Goal: Book appointment/travel/reservation

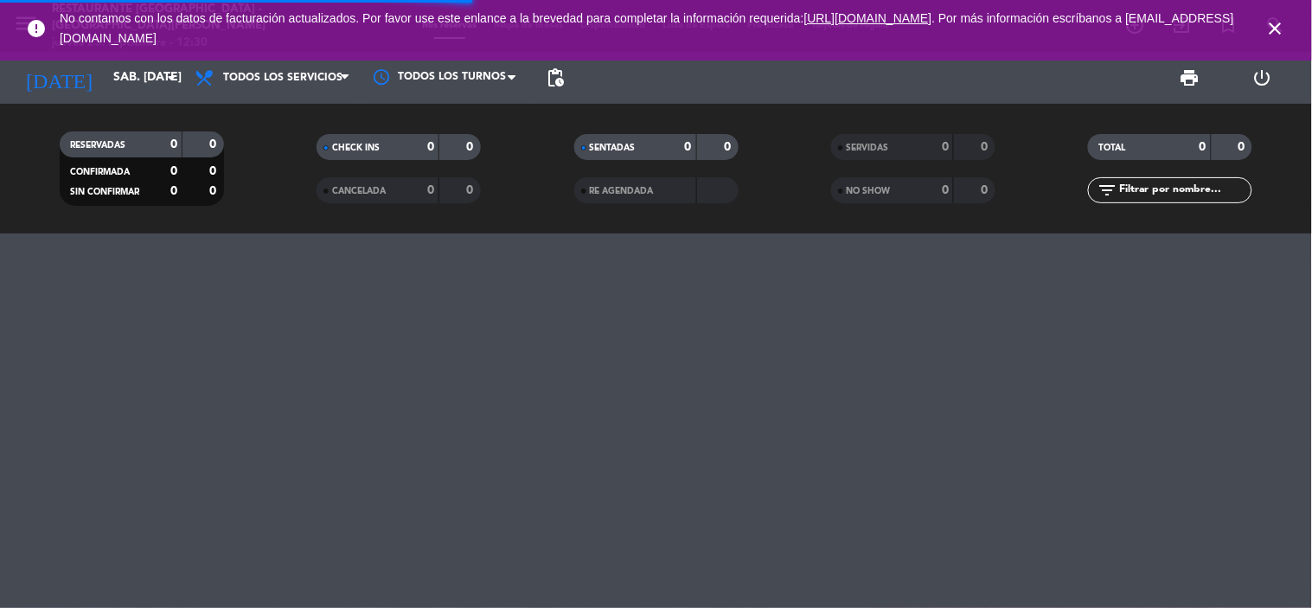
click at [1280, 22] on icon "close" at bounding box center [1276, 28] width 21 height 21
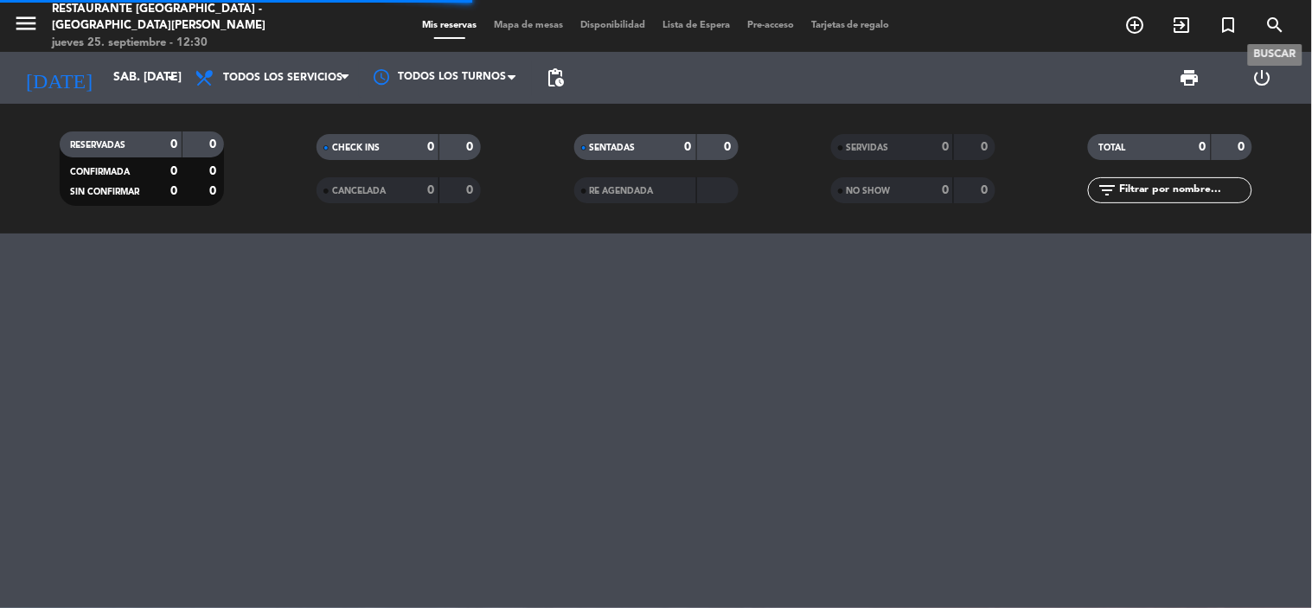
click at [1278, 24] on icon "search" at bounding box center [1276, 25] width 21 height 21
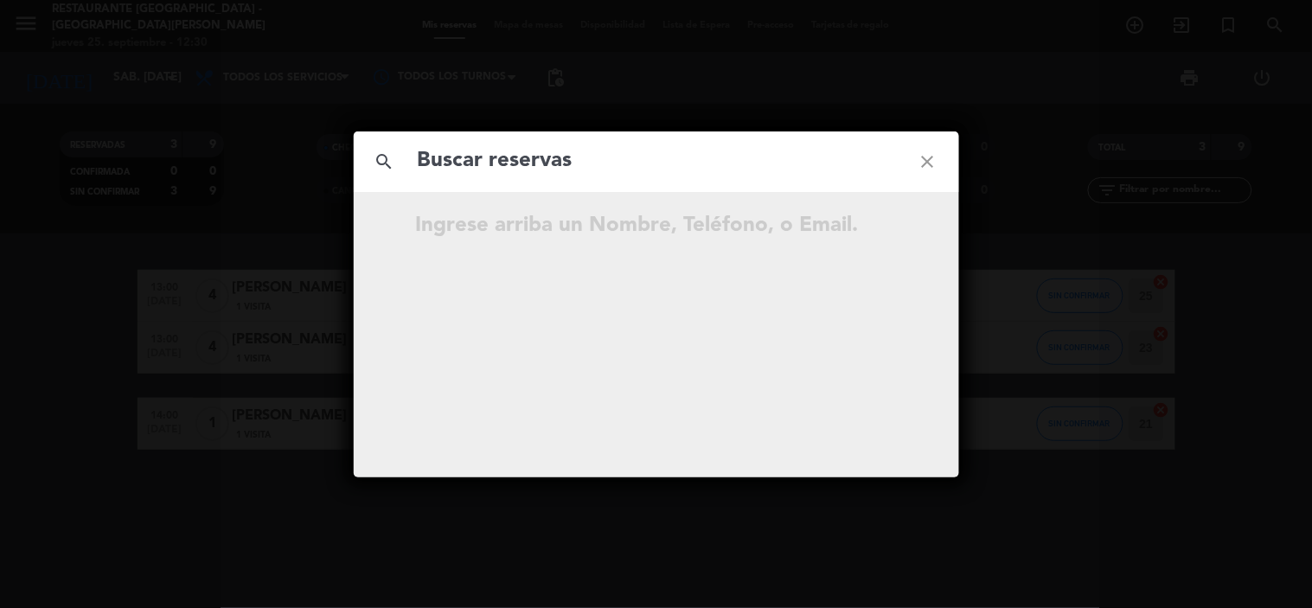
click at [920, 157] on icon "close" at bounding box center [928, 162] width 62 height 62
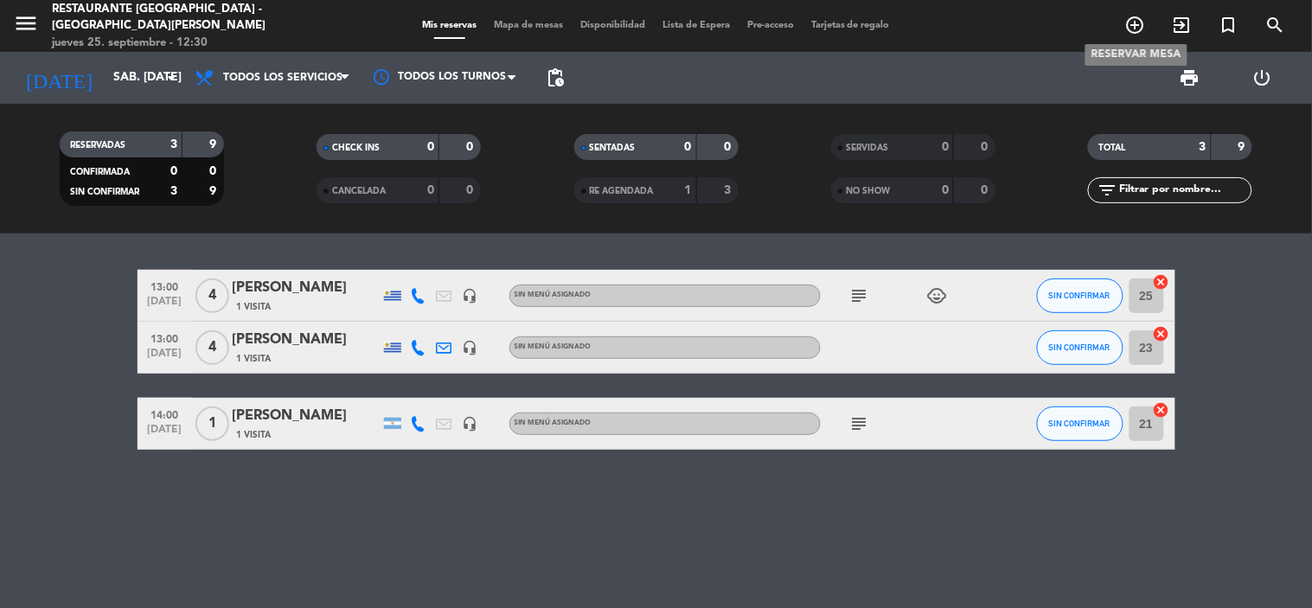
click at [1133, 32] on icon "add_circle_outline" at bounding box center [1135, 25] width 21 height 21
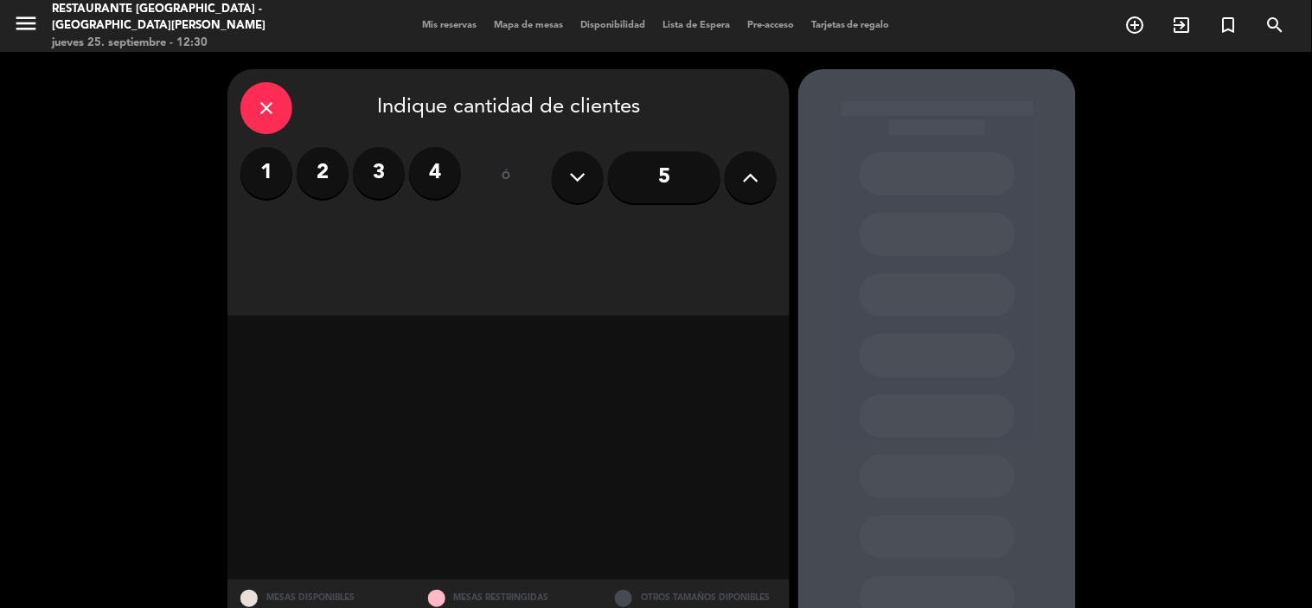
click at [340, 176] on label "2" at bounding box center [323, 173] width 52 height 52
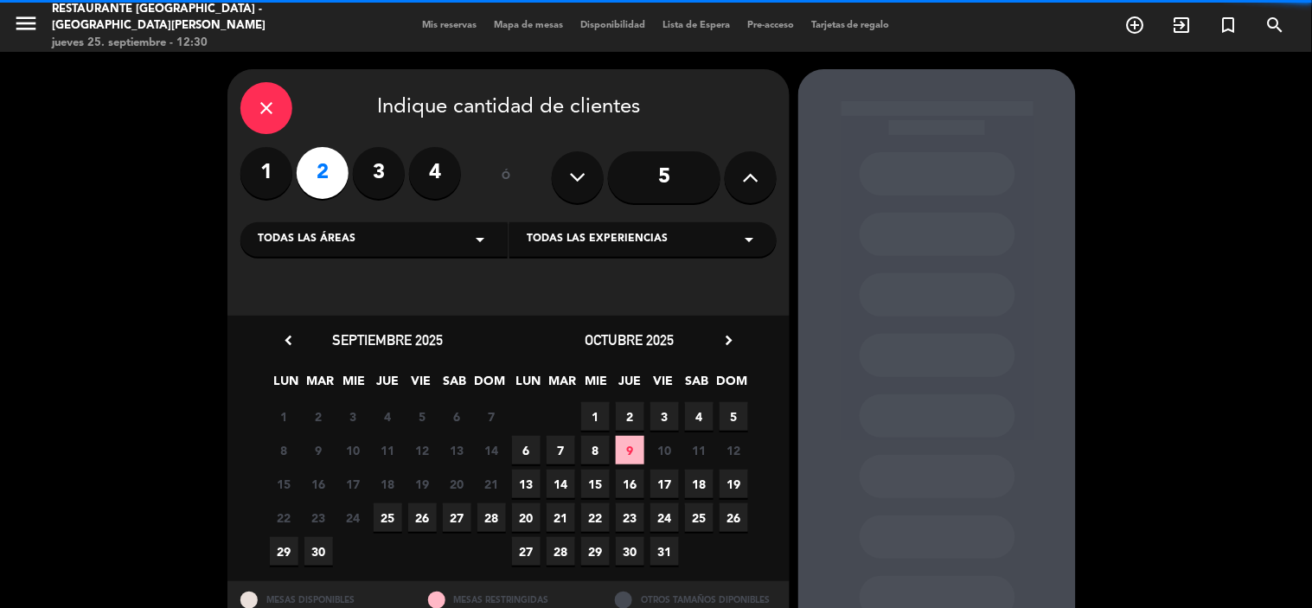
click at [375, 179] on label "3" at bounding box center [379, 173] width 52 height 52
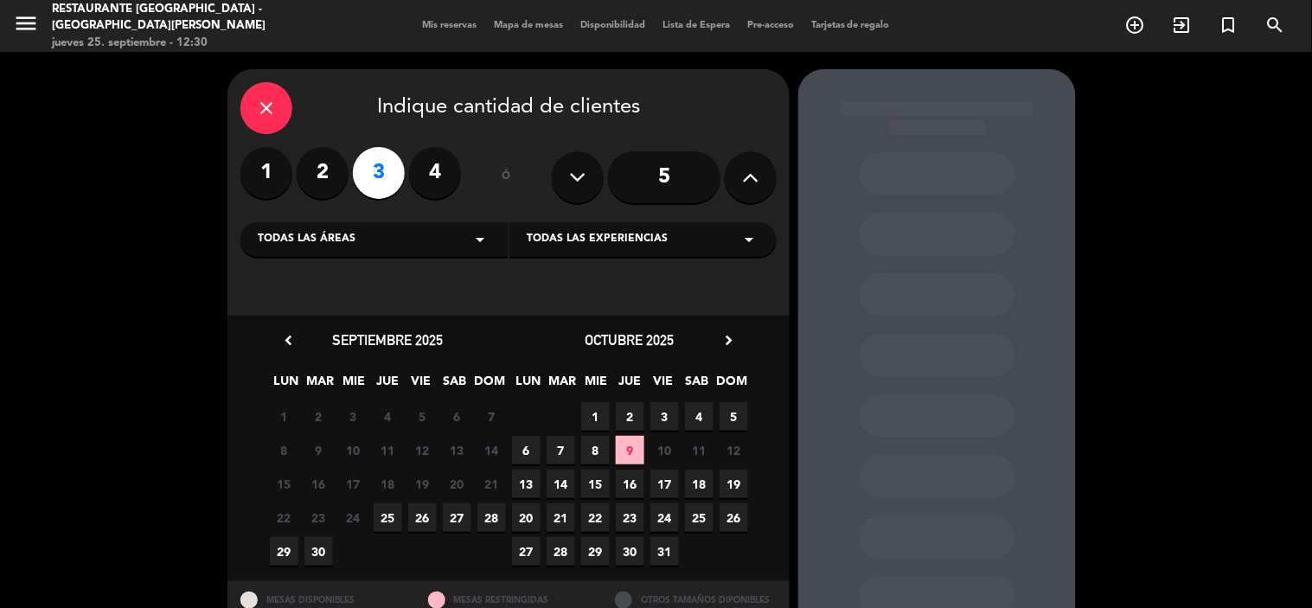
click at [391, 519] on span "25" at bounding box center [388, 517] width 29 height 29
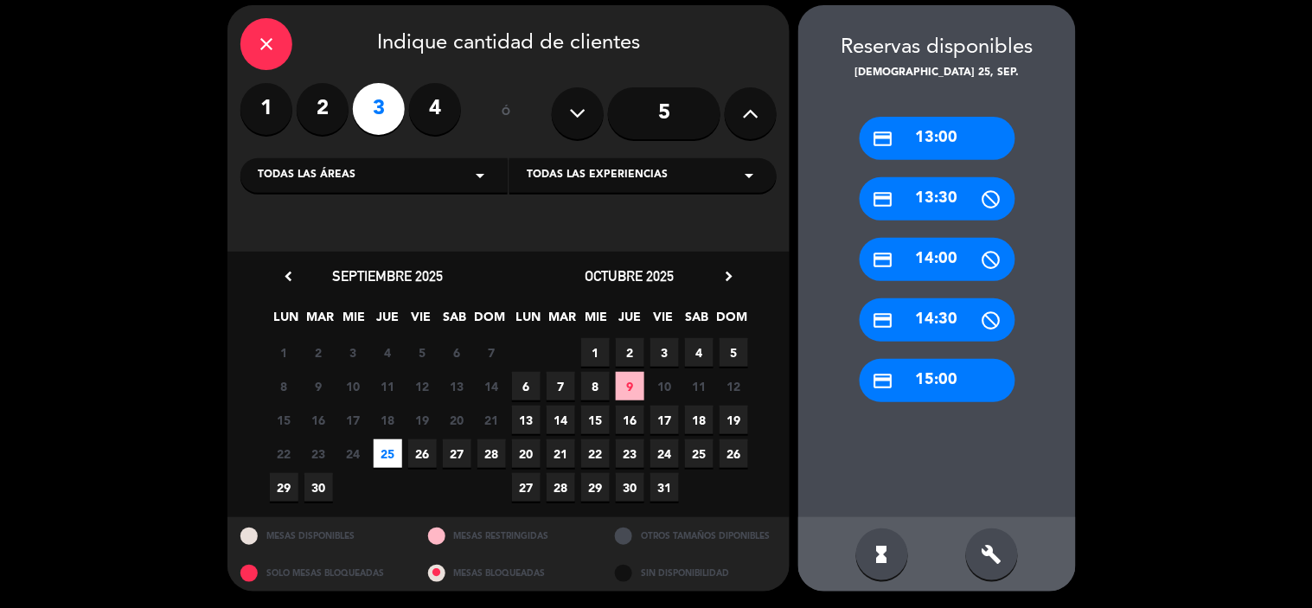
click at [952, 134] on div "credit_card 13:00" at bounding box center [938, 138] width 156 height 43
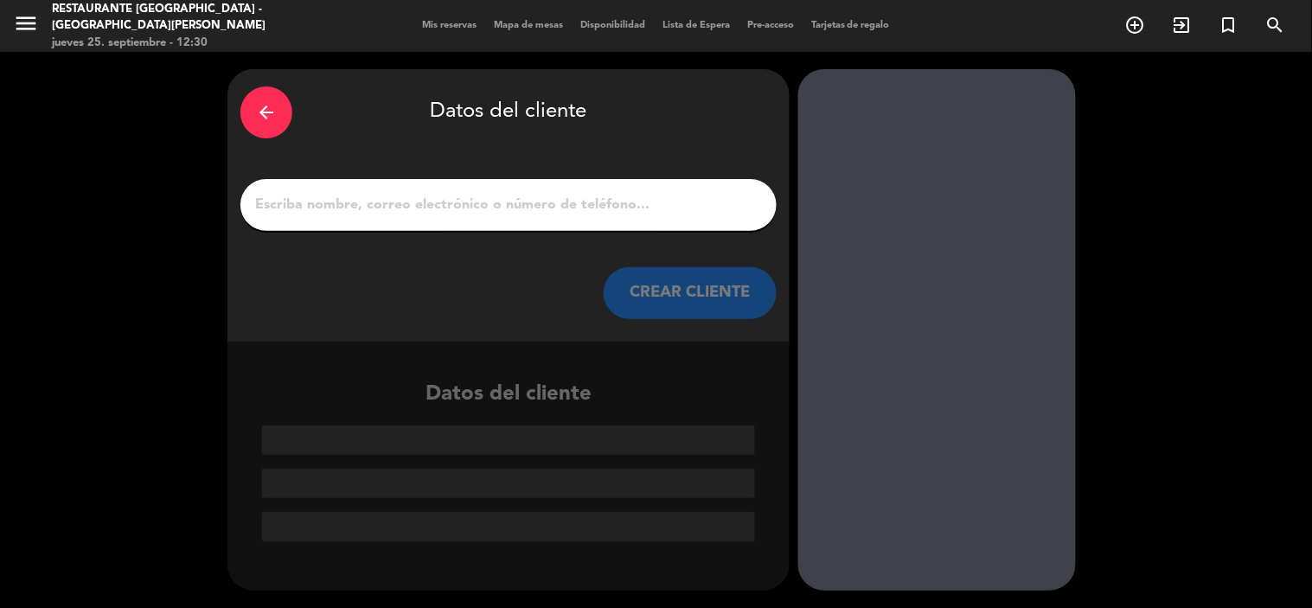
click at [556, 193] on input "1" at bounding box center [508, 205] width 510 height 24
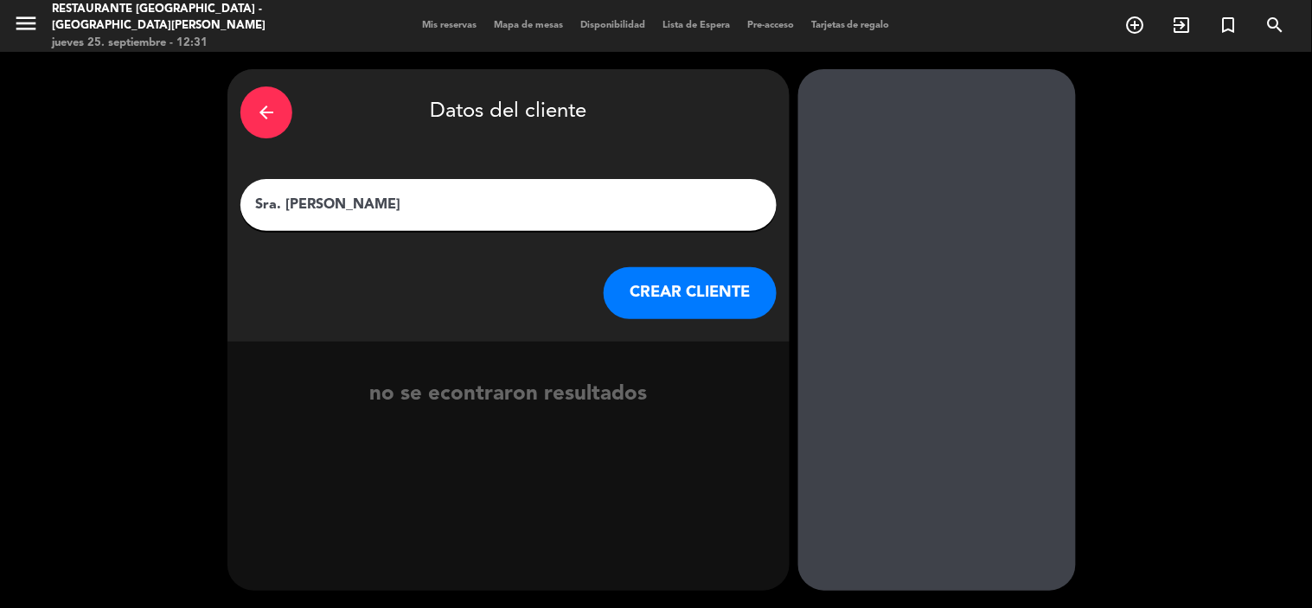
type input "Sra. [PERSON_NAME]"
click at [690, 279] on button "CREAR CLIENTE" at bounding box center [690, 293] width 173 height 52
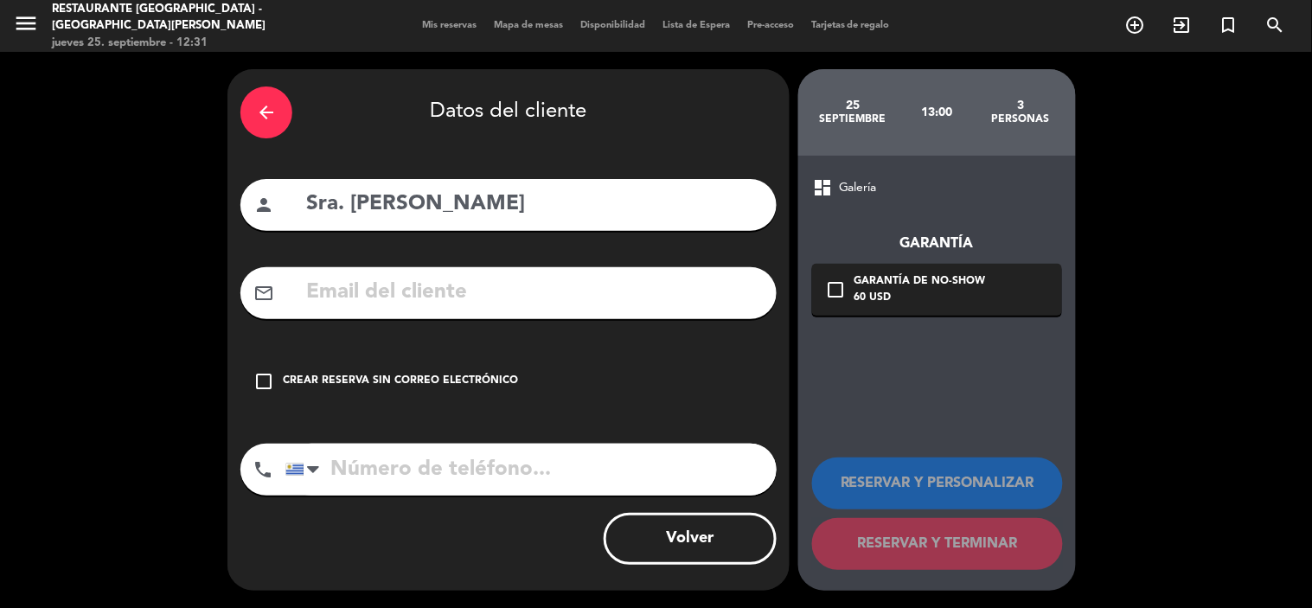
click at [448, 298] on input "text" at bounding box center [533, 292] width 459 height 35
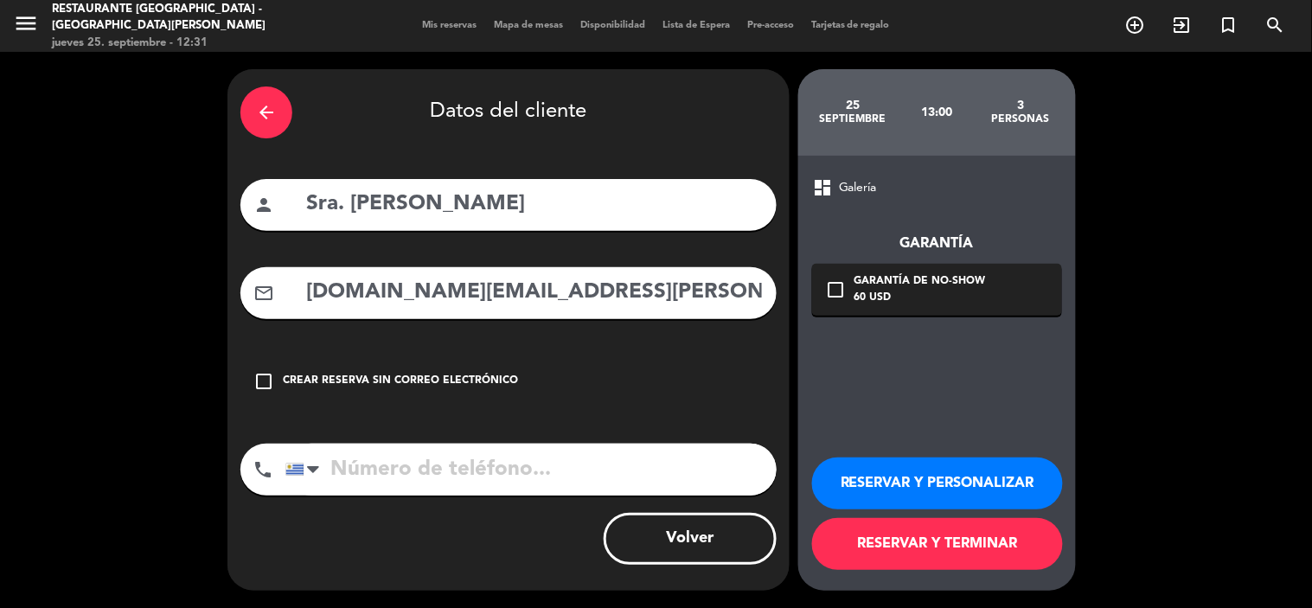
type input "[DOMAIN_NAME][EMAIL_ADDRESS][PERSON_NAME][DOMAIN_NAME]"
click at [842, 539] on button "RESERVAR Y TERMINAR" at bounding box center [937, 544] width 251 height 52
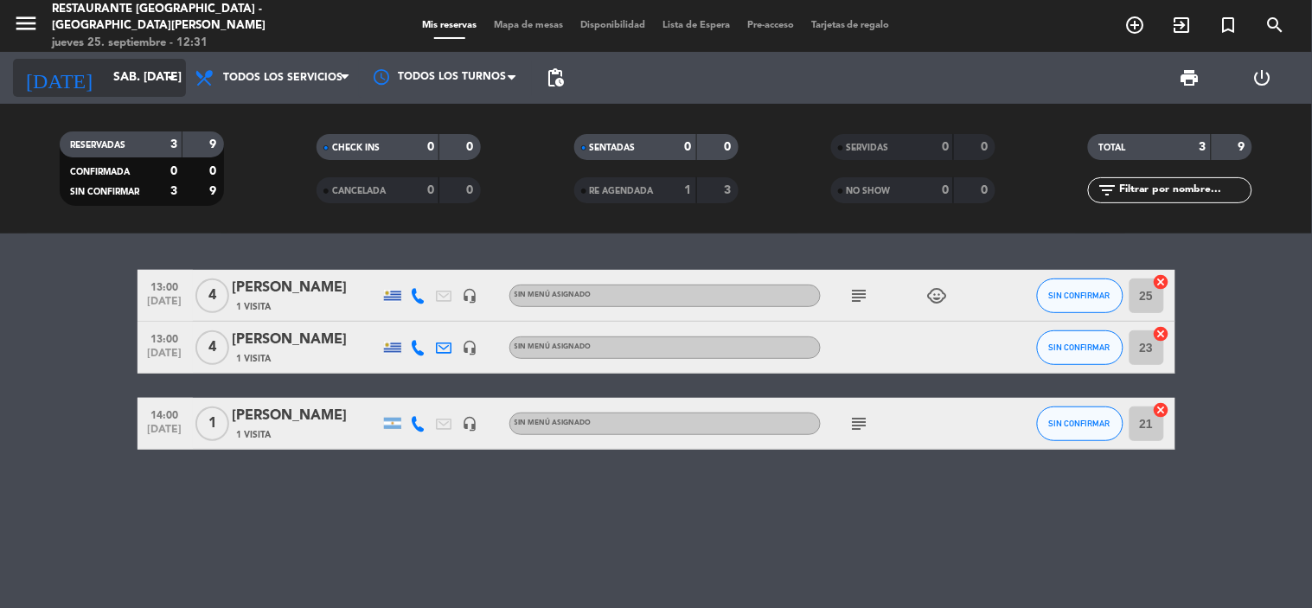
click at [133, 85] on input "sáb. [DATE]" at bounding box center [187, 77] width 164 height 31
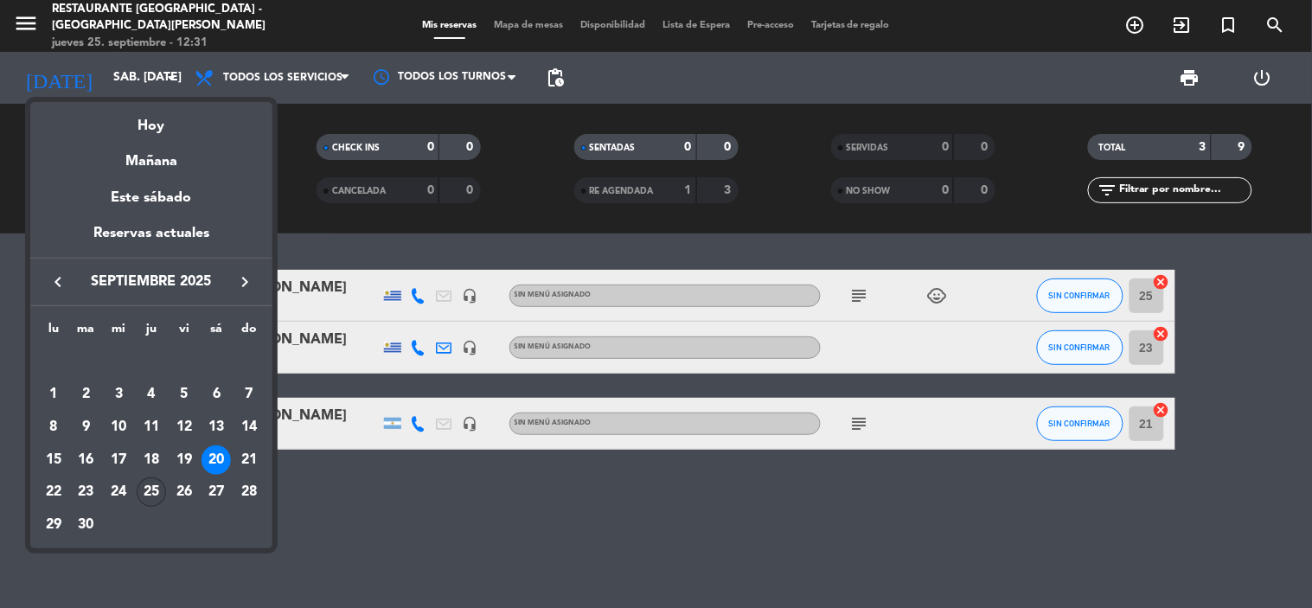
click at [142, 488] on div "25" at bounding box center [151, 491] width 29 height 29
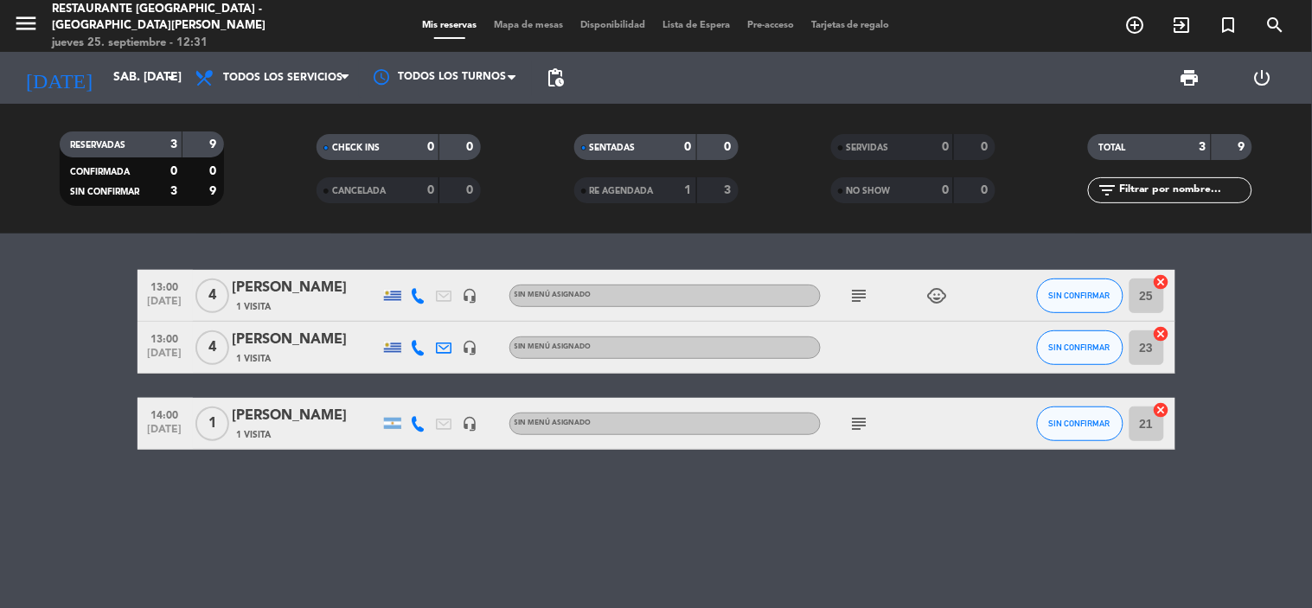
type input "[DEMOGRAPHIC_DATA] [DATE]"
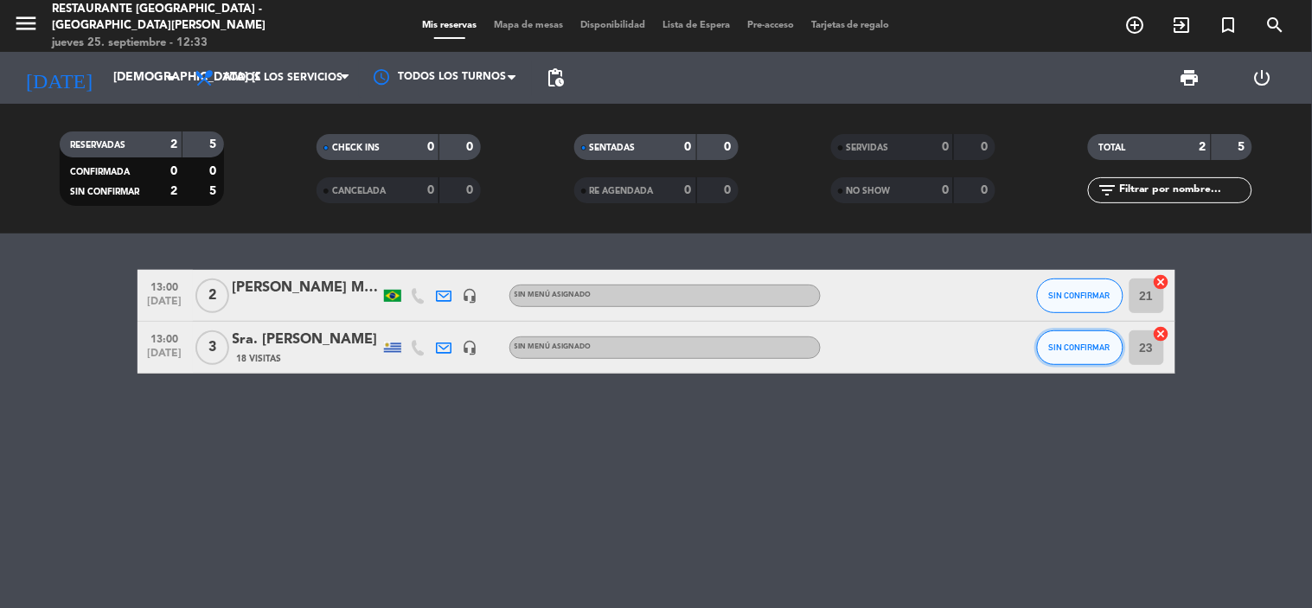
click at [1066, 350] on span "SIN CONFIRMAR" at bounding box center [1079, 348] width 61 height 10
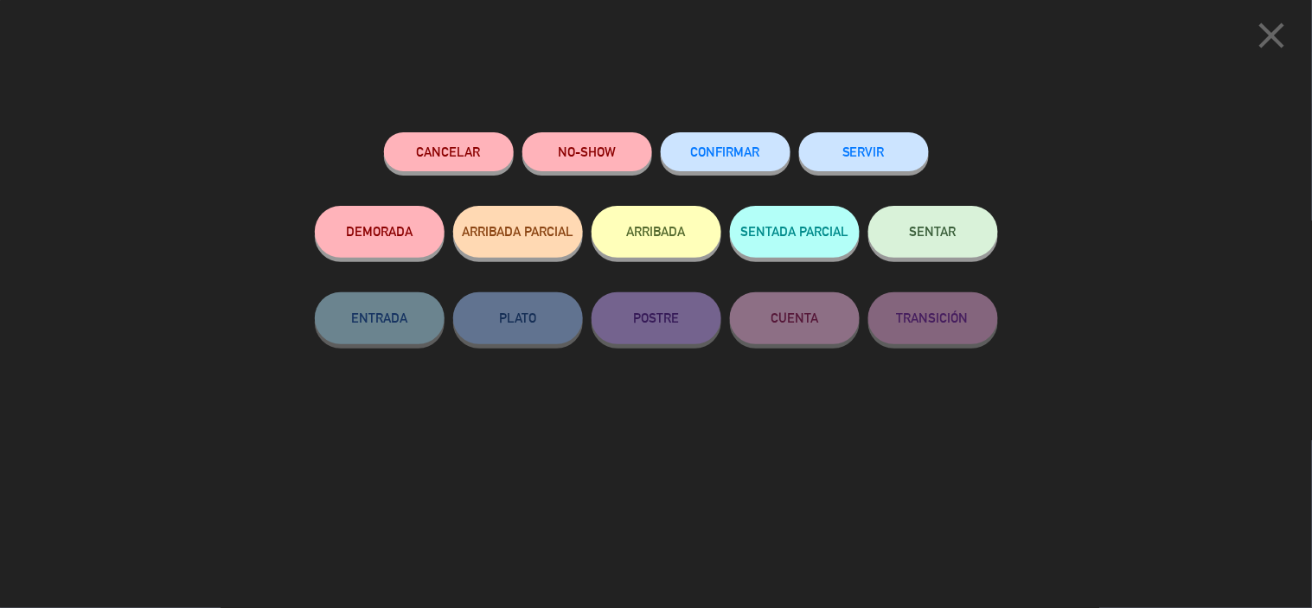
click at [441, 151] on button "Cancelar" at bounding box center [449, 151] width 130 height 39
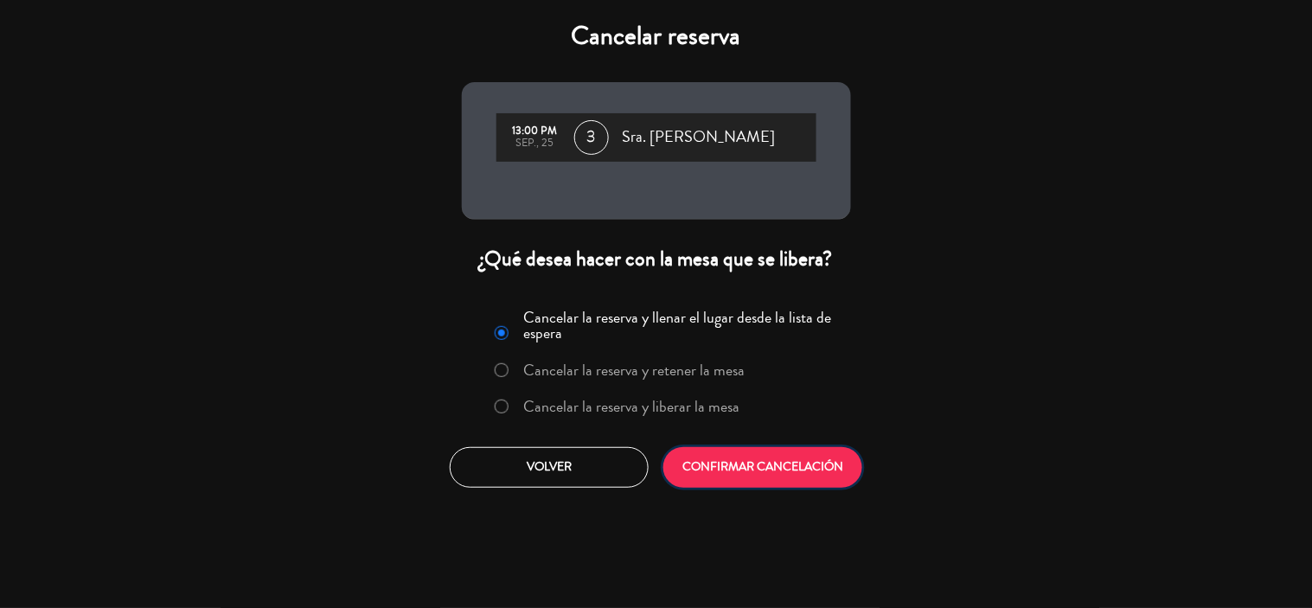
click at [705, 465] on button "CONFIRMAR CANCELACIÓN" at bounding box center [762, 467] width 199 height 41
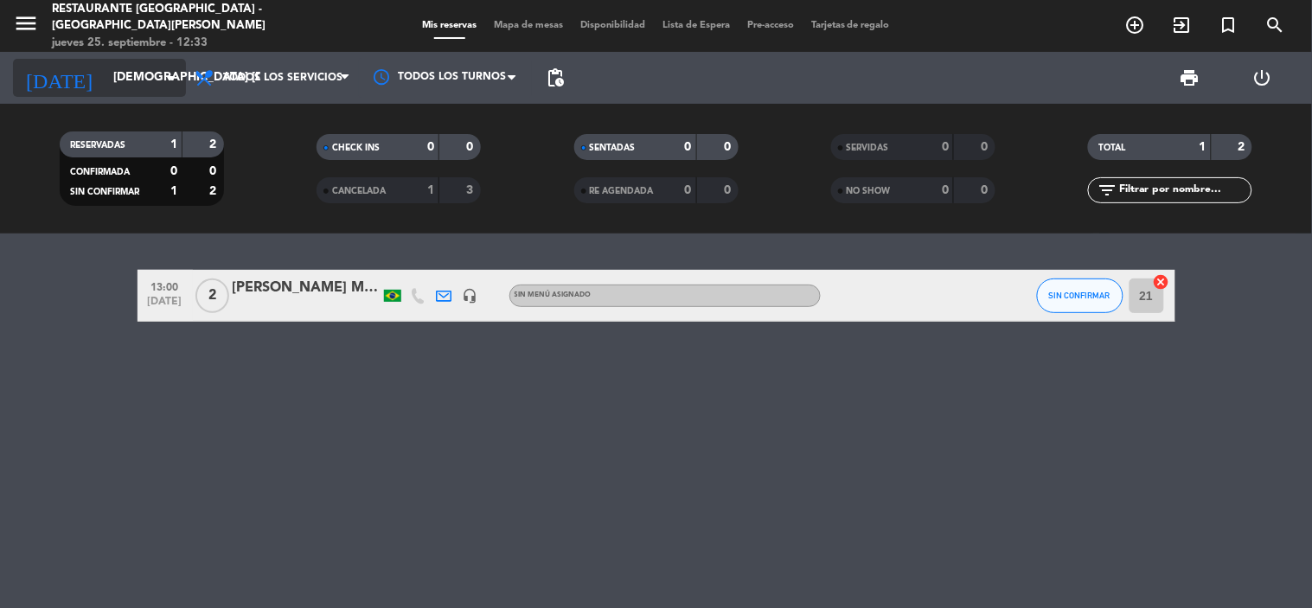
click at [151, 91] on input "[DEMOGRAPHIC_DATA] [DATE]" at bounding box center [187, 77] width 164 height 31
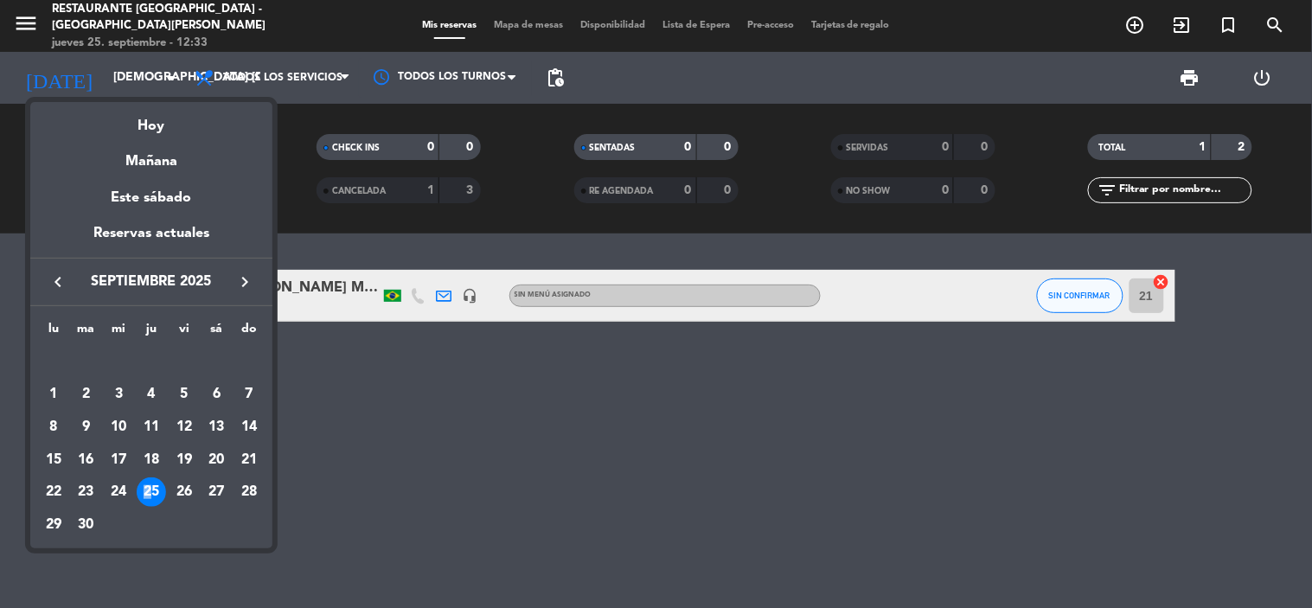
click at [147, 487] on div "25" at bounding box center [151, 491] width 29 height 29
